Goal: Information Seeking & Learning: Learn about a topic

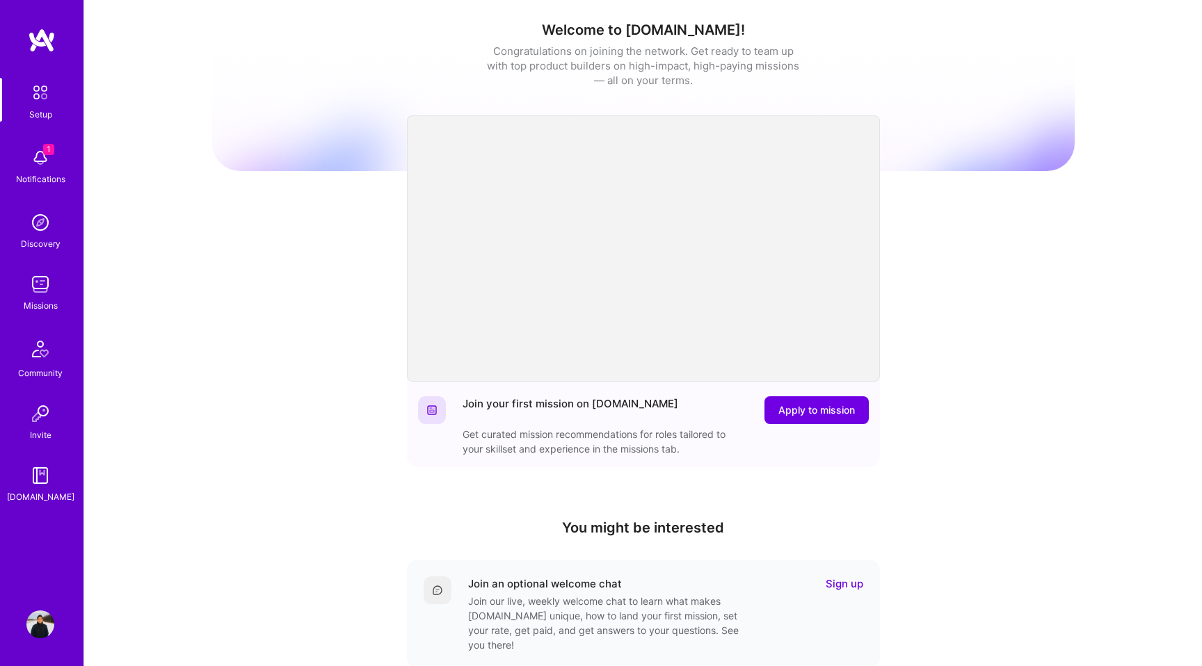
click at [38, 170] on img at bounding box center [40, 158] width 28 height 28
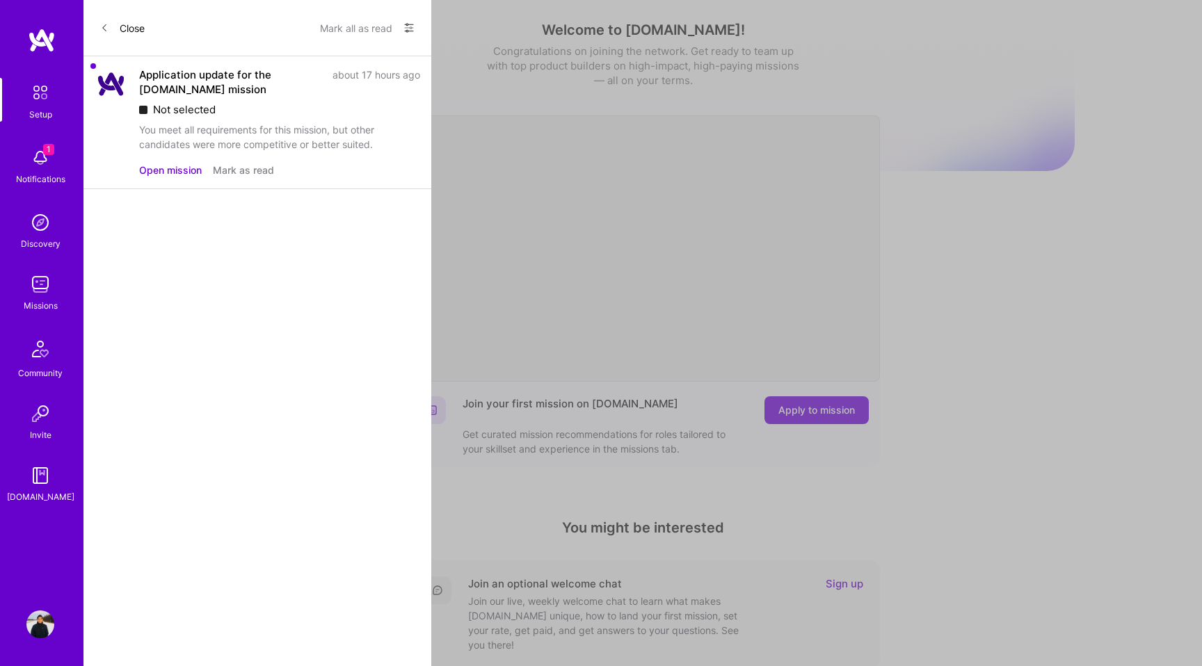
click at [268, 119] on div "Application update for the [DOMAIN_NAME] mission about 17 hours ago Not selecte…" at bounding box center [279, 109] width 281 height 84
click at [264, 133] on div "You meet all requirements for this mission, but other candidates were more comp…" at bounding box center [279, 136] width 281 height 29
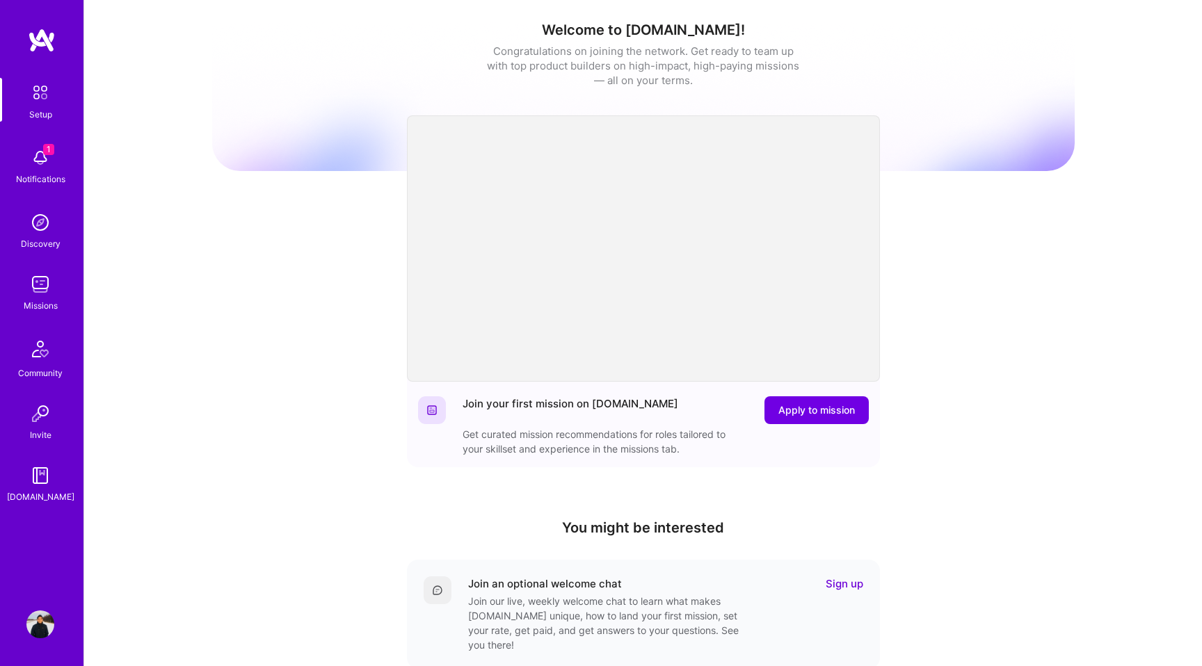
click at [42, 35] on img at bounding box center [42, 40] width 28 height 25
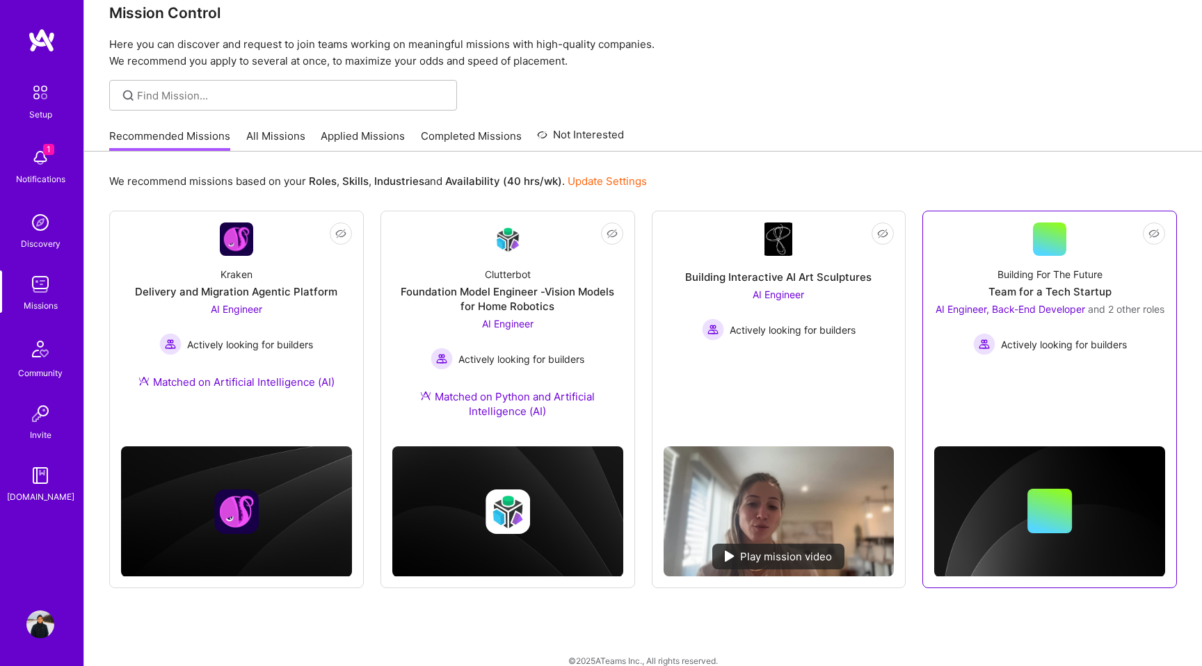
scroll to position [42, 0]
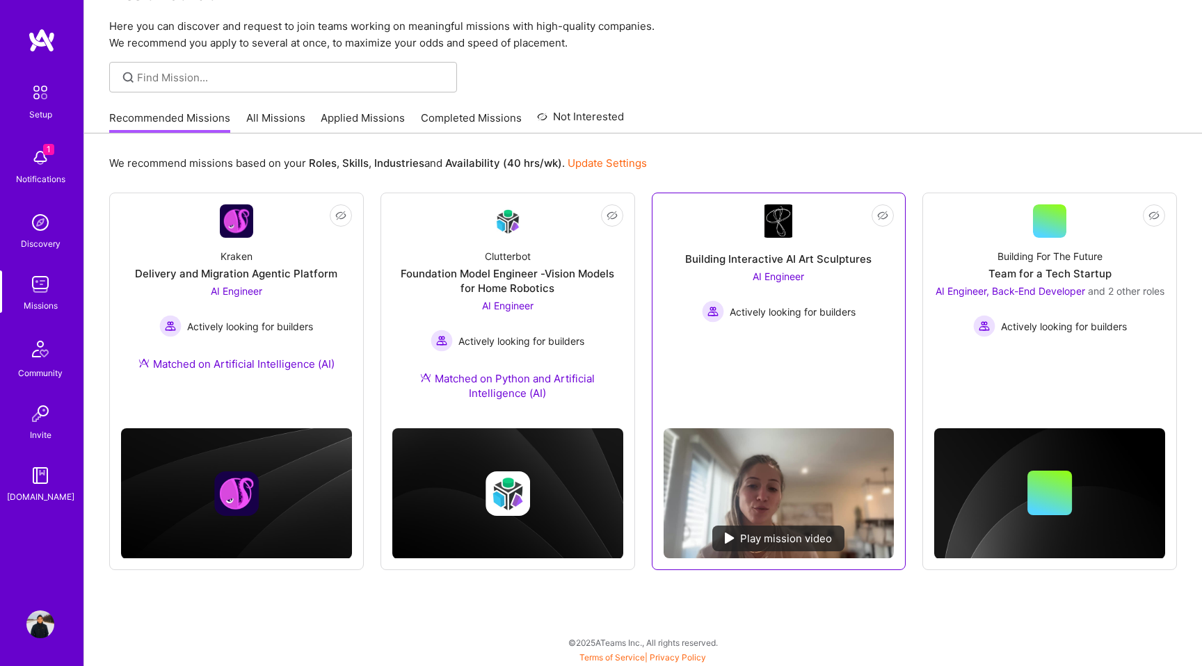
click at [775, 538] on div "Play mission video" at bounding box center [778, 539] width 132 height 26
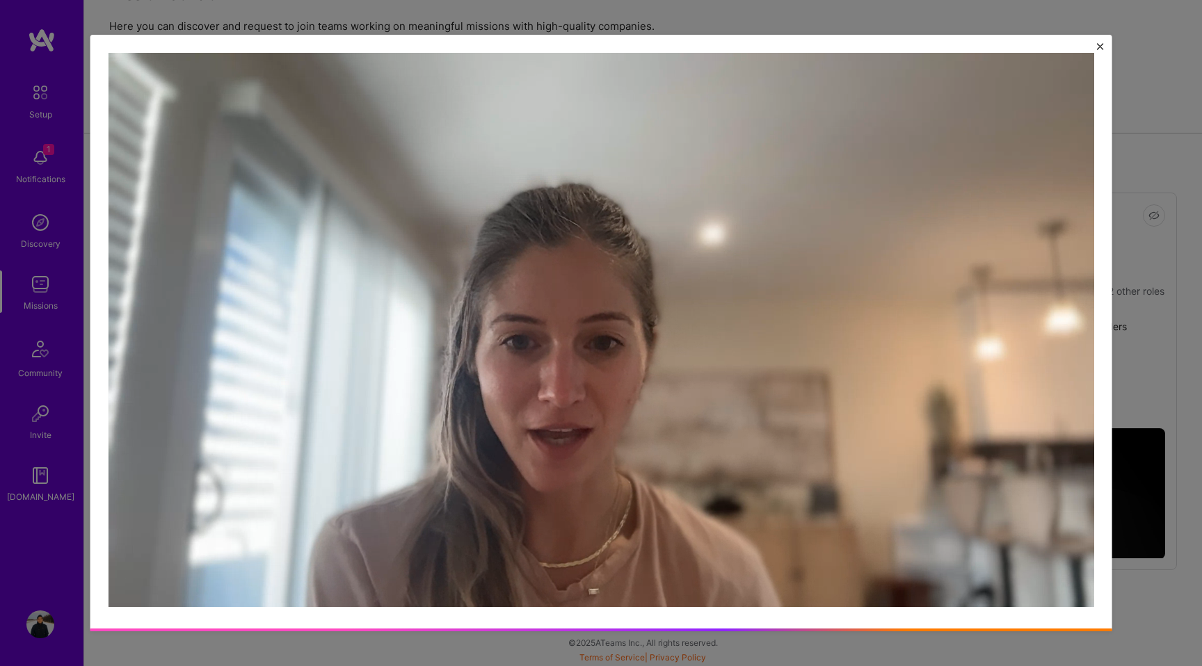
click at [1101, 46] on img "Close" at bounding box center [1099, 46] width 7 height 7
